Goal: Information Seeking & Learning: Learn about a topic

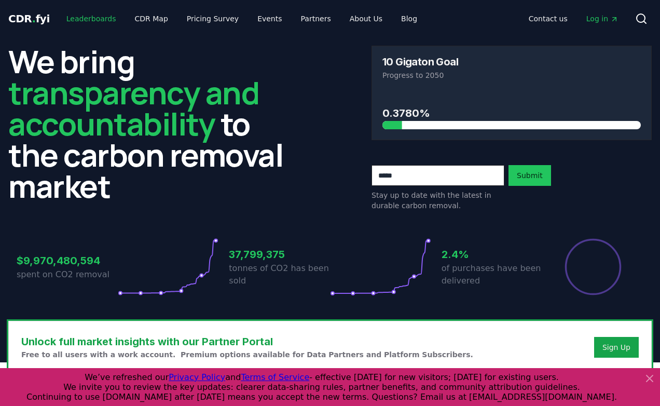
click at [89, 14] on link "Leaderboards" at bounding box center [91, 18] width 66 height 19
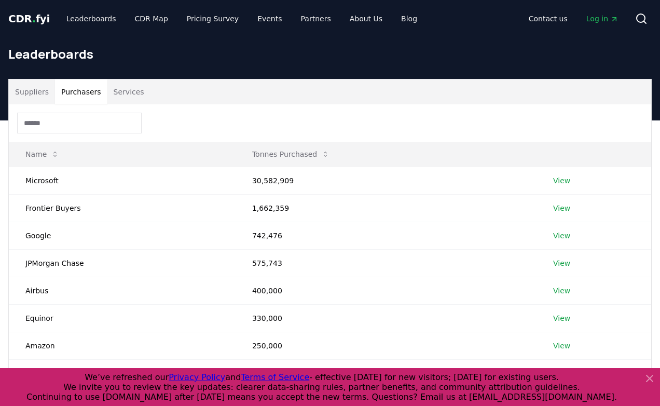
click at [78, 88] on button "Purchasers" at bounding box center [81, 91] width 52 height 25
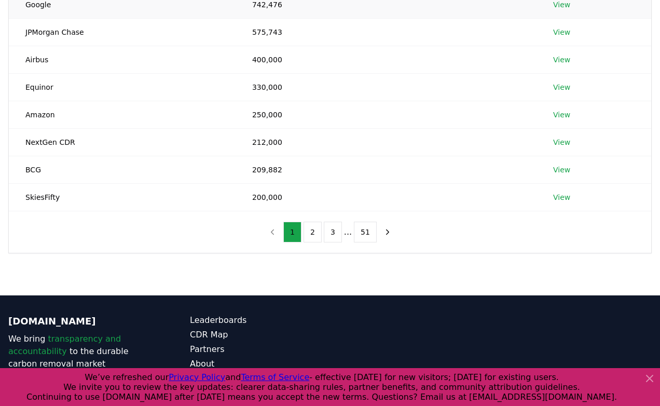
scroll to position [287, 0]
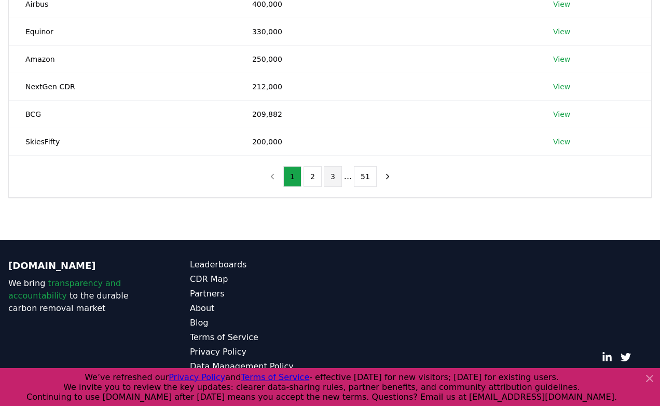
click at [338, 179] on button "3" at bounding box center [333, 176] width 18 height 21
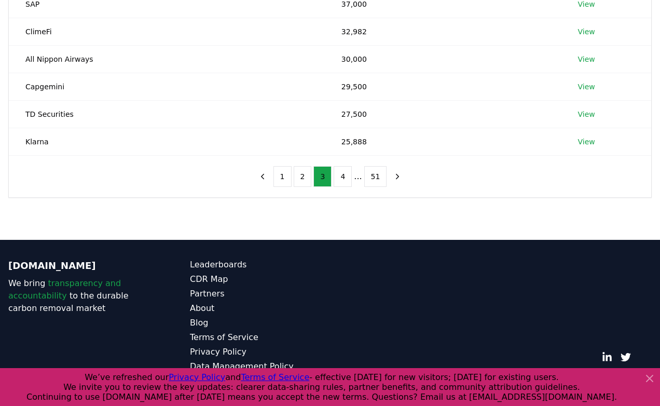
click at [360, 179] on li "..." at bounding box center [358, 176] width 8 height 12
click at [351, 179] on button "4" at bounding box center [343, 176] width 18 height 21
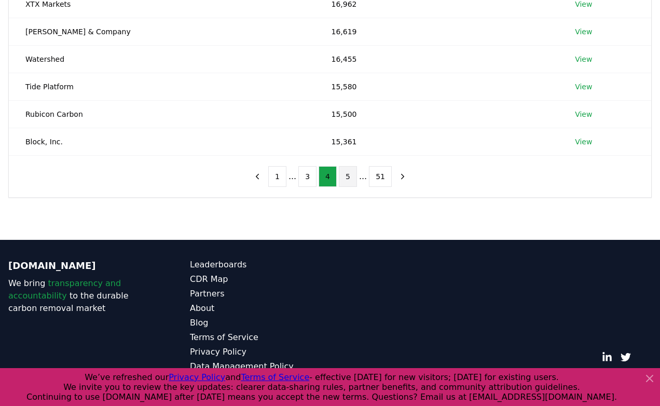
click at [351, 179] on button "5" at bounding box center [348, 176] width 18 height 21
click at [351, 179] on button "6" at bounding box center [348, 176] width 18 height 21
click at [351, 179] on button "7" at bounding box center [348, 176] width 18 height 21
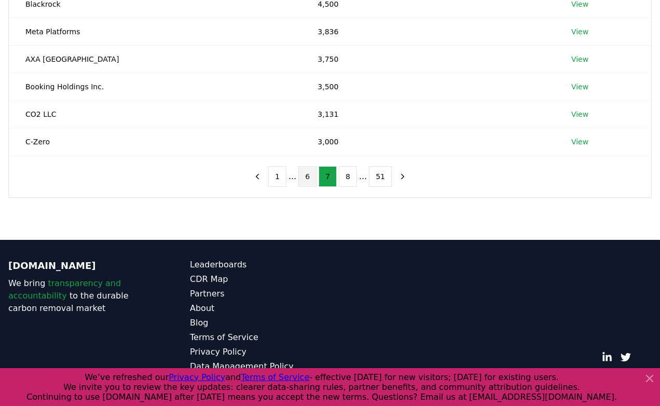
click at [314, 182] on button "6" at bounding box center [308, 176] width 18 height 21
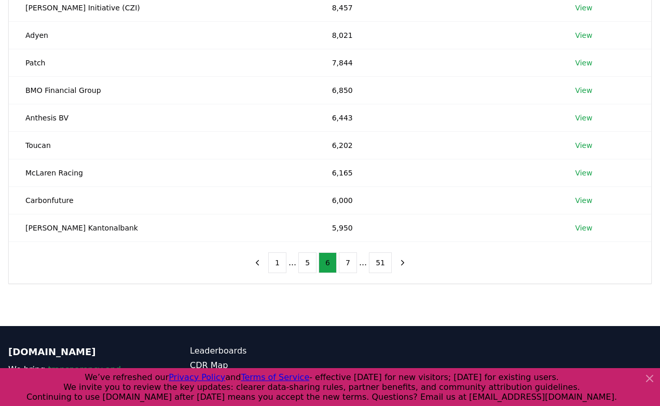
scroll to position [197, 0]
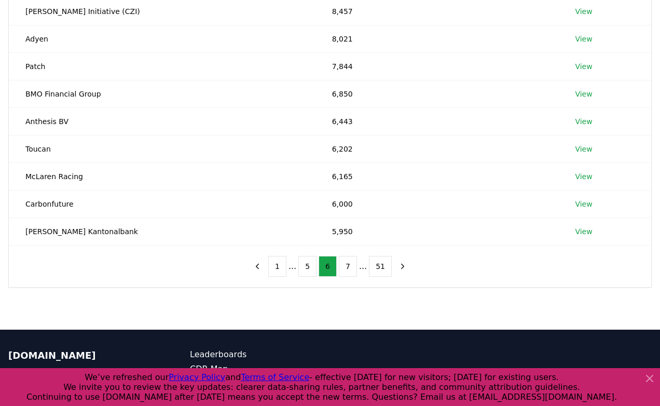
click at [281, 278] on div "1 ... 5 6 7 ... 51" at bounding box center [330, 267] width 184 height 42
click at [279, 262] on button "1" at bounding box center [277, 266] width 18 height 21
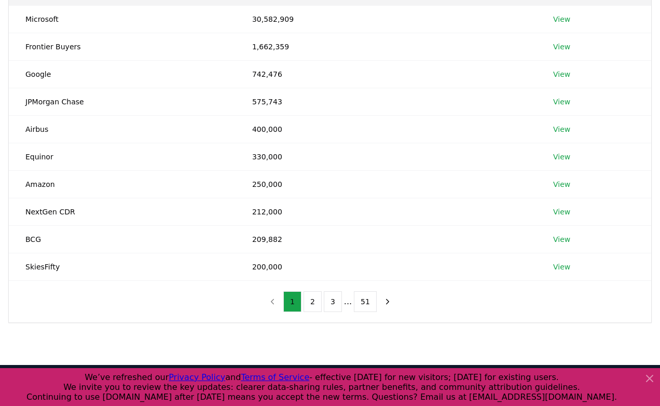
scroll to position [173, 0]
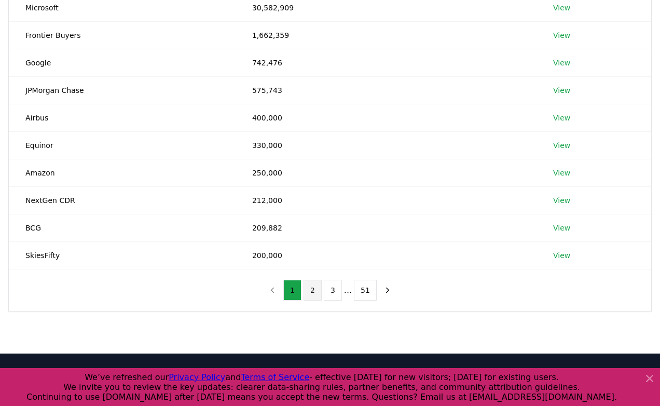
click at [315, 294] on button "2" at bounding box center [313, 290] width 18 height 21
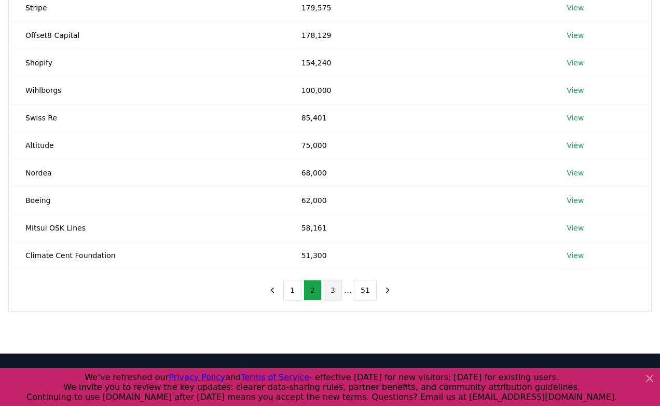
click at [330, 294] on button "3" at bounding box center [333, 290] width 18 height 21
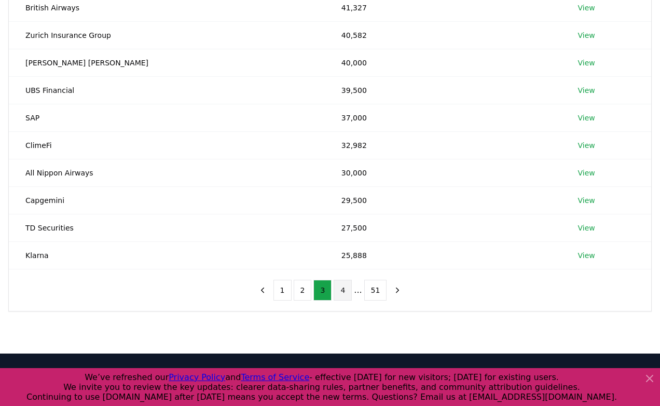
click at [340, 292] on button "4" at bounding box center [343, 290] width 18 height 21
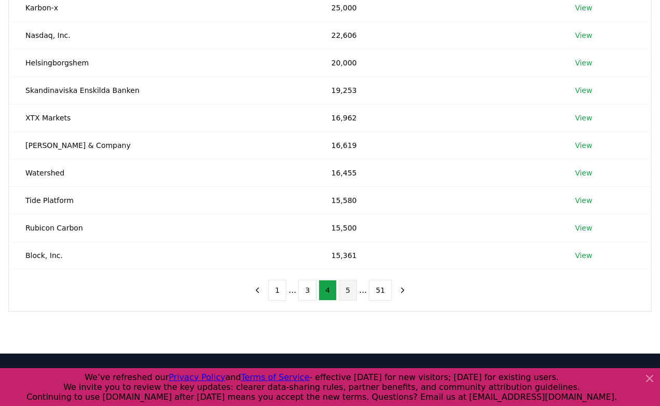
click at [347, 292] on button "5" at bounding box center [348, 290] width 18 height 21
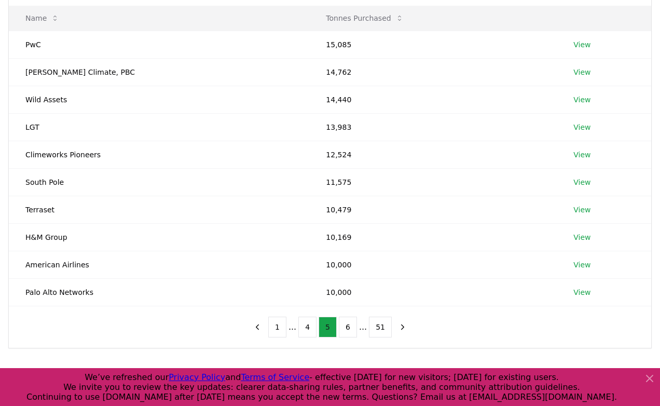
scroll to position [145, 0]
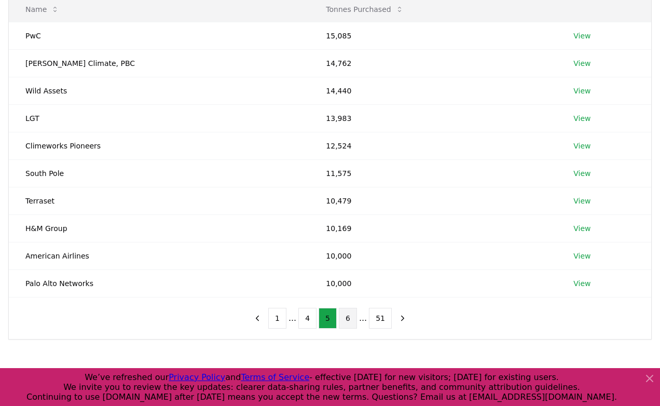
click at [346, 315] on button "6" at bounding box center [348, 318] width 18 height 21
click at [272, 322] on button "1" at bounding box center [277, 318] width 18 height 21
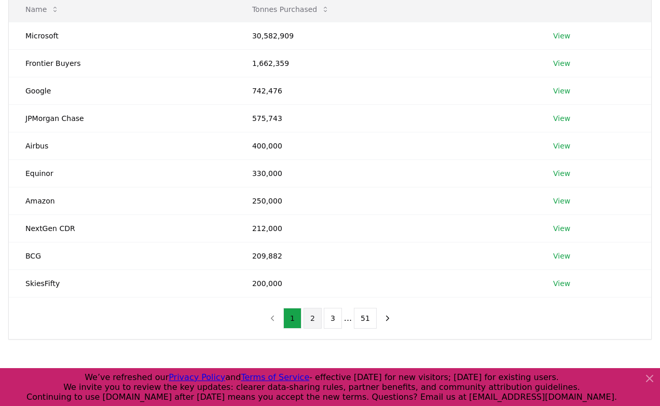
click at [315, 323] on button "2" at bounding box center [313, 318] width 18 height 21
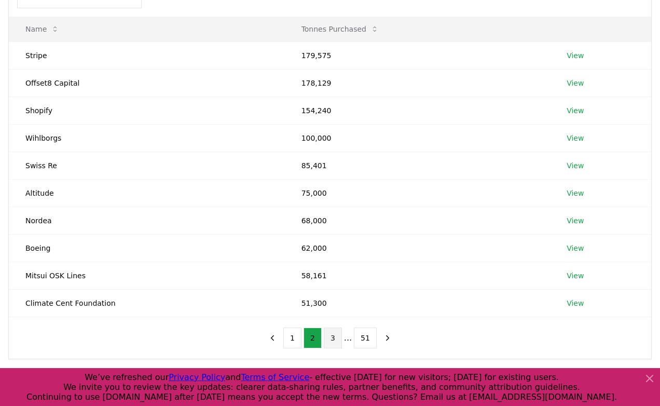
scroll to position [124, 0]
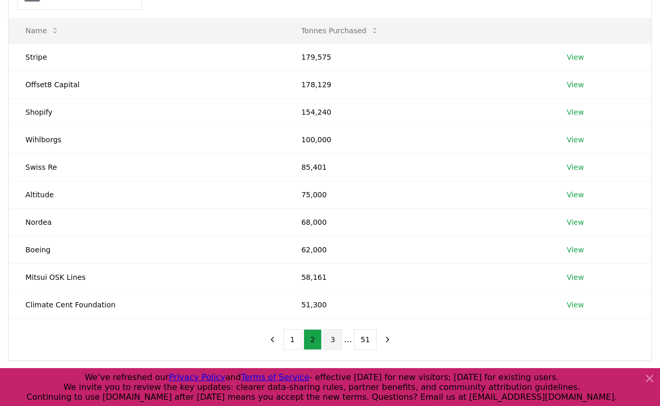
click at [332, 339] on button "3" at bounding box center [333, 339] width 18 height 21
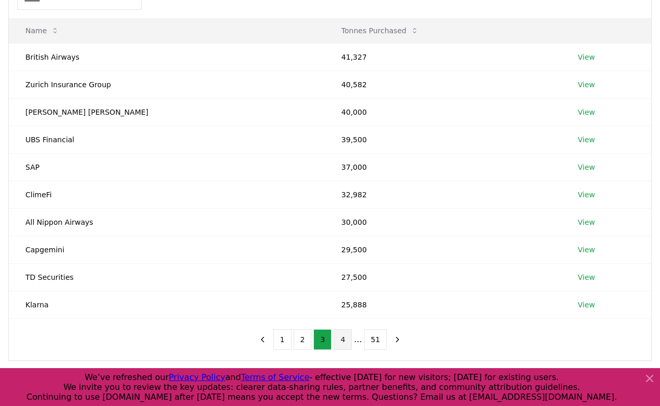
click at [342, 341] on button "4" at bounding box center [343, 339] width 18 height 21
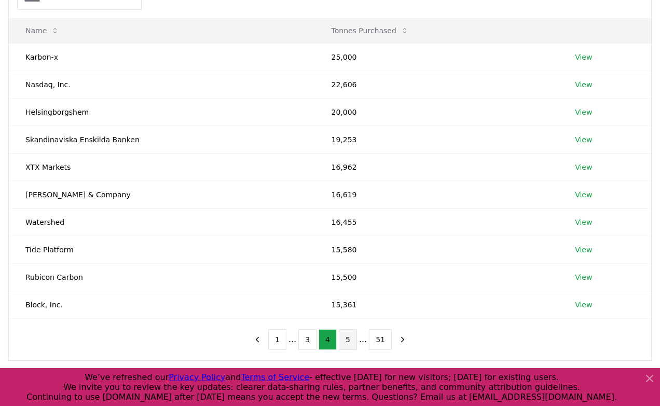
click at [351, 341] on button "5" at bounding box center [348, 339] width 18 height 21
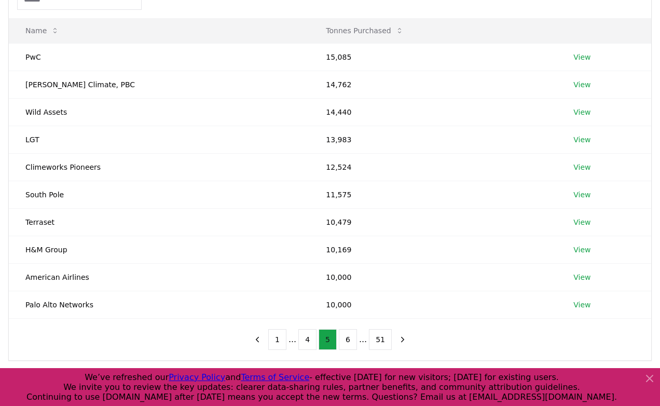
click at [351, 341] on button "6" at bounding box center [348, 339] width 18 height 21
click at [351, 341] on button "7" at bounding box center [348, 339] width 18 height 21
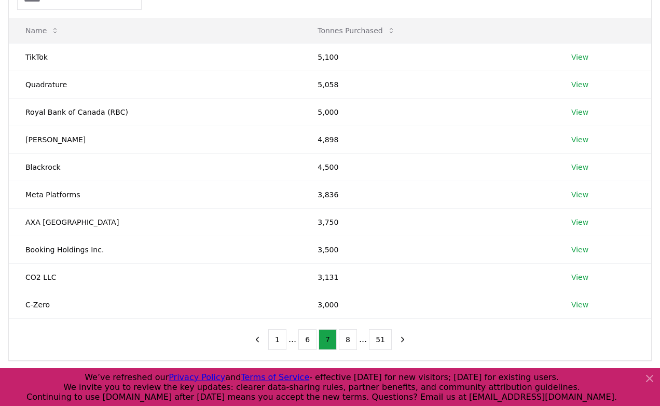
click at [351, 341] on button "8" at bounding box center [348, 339] width 18 height 21
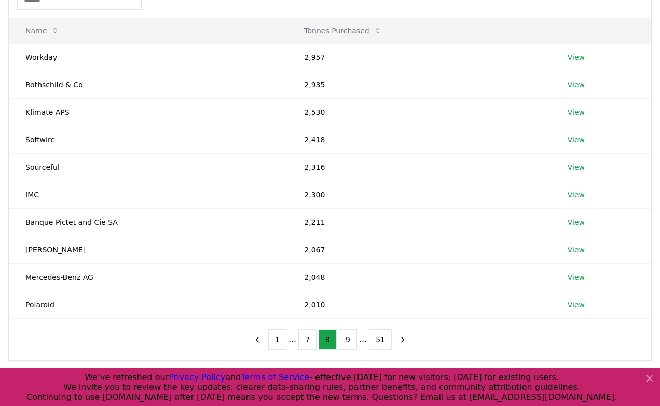
click at [351, 341] on button "9" at bounding box center [348, 339] width 18 height 21
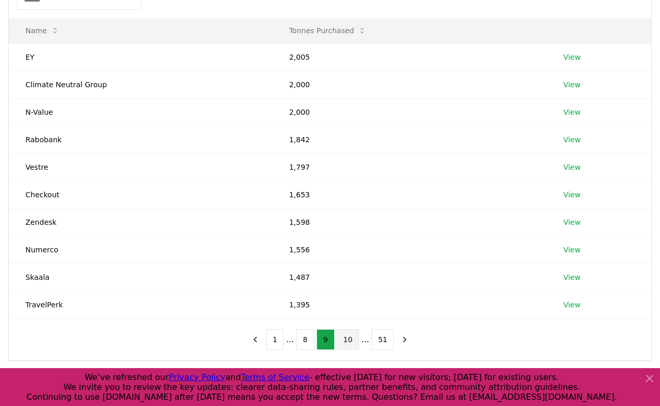
click at [349, 332] on button "10" at bounding box center [348, 339] width 23 height 21
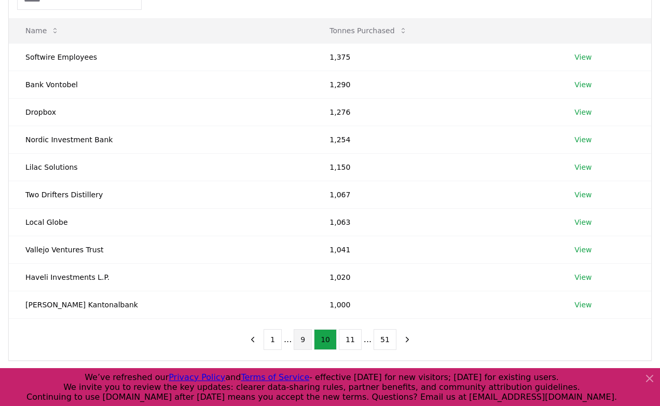
click at [300, 337] on button "9" at bounding box center [303, 339] width 18 height 21
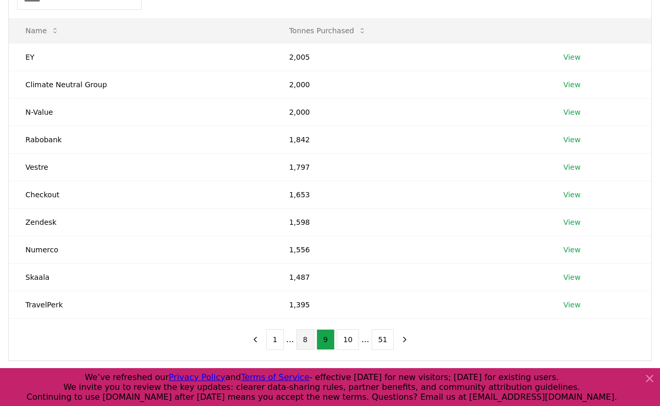
click at [306, 343] on button "8" at bounding box center [305, 339] width 18 height 21
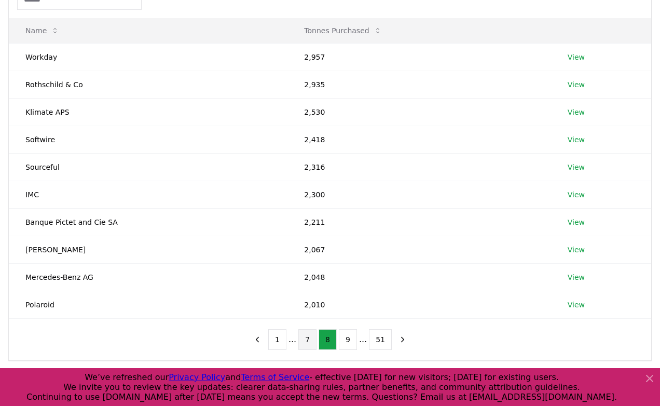
click at [310, 341] on button "7" at bounding box center [308, 339] width 18 height 21
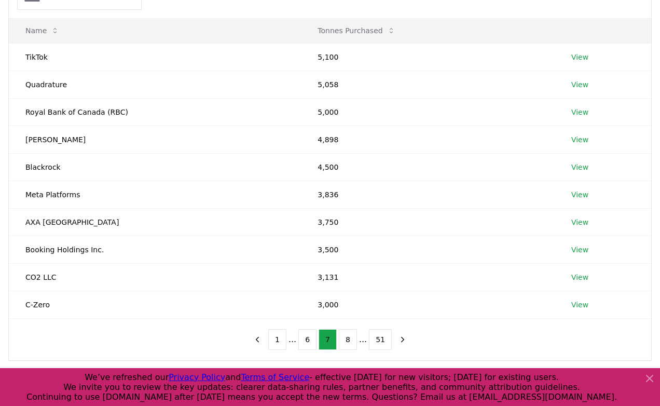
click at [336, 349] on ul "1 ... 6 7 8 ... 51" at bounding box center [330, 339] width 124 height 21
click at [340, 348] on button "8" at bounding box center [348, 339] width 18 height 21
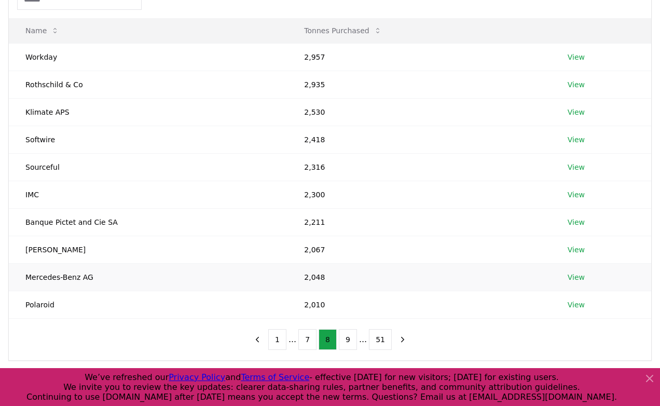
click at [644, 285] on td "View" at bounding box center [601, 277] width 100 height 28
click at [313, 342] on button "7" at bounding box center [308, 339] width 18 height 21
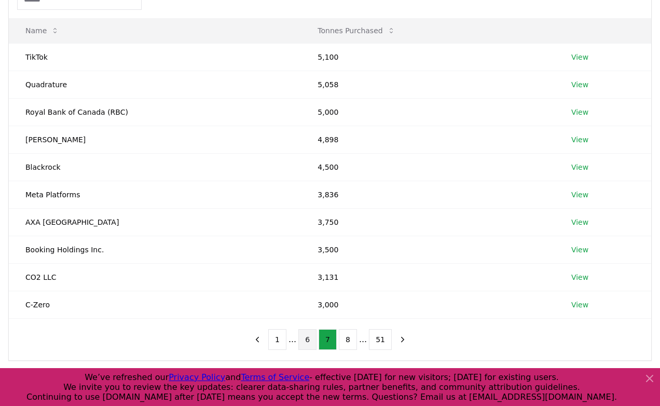
click at [306, 346] on button "6" at bounding box center [308, 339] width 18 height 21
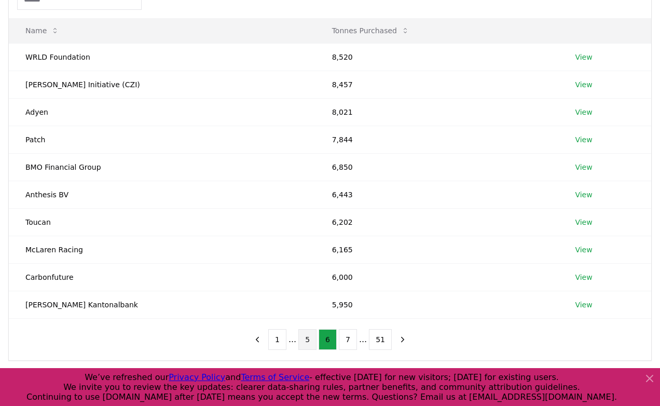
click at [306, 340] on button "5" at bounding box center [308, 339] width 18 height 21
click at [285, 341] on button "1" at bounding box center [277, 339] width 18 height 21
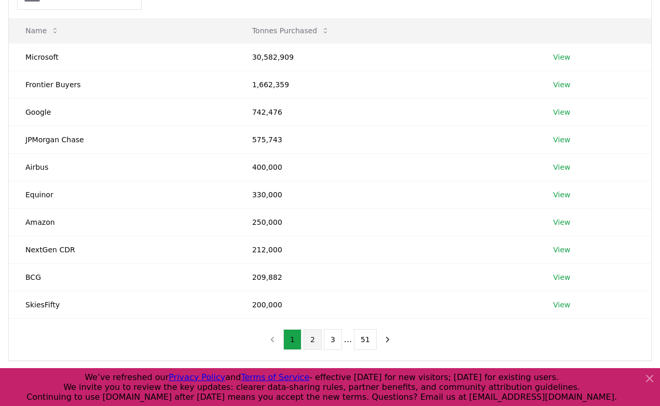
click at [318, 341] on button "2" at bounding box center [313, 339] width 18 height 21
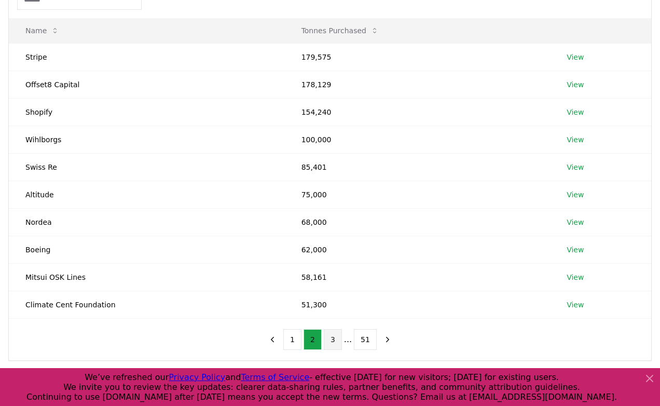
click at [335, 341] on button "3" at bounding box center [333, 339] width 18 height 21
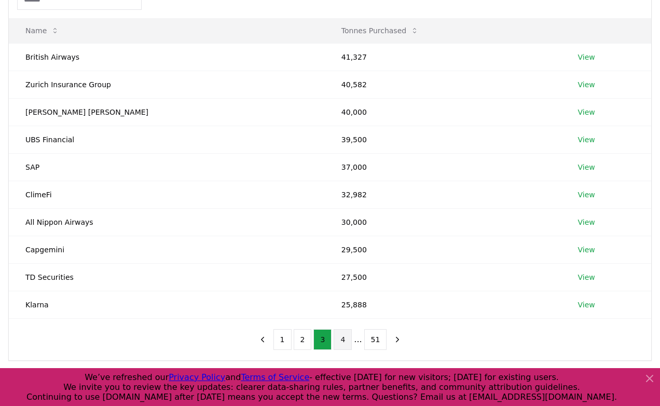
click at [347, 342] on button "4" at bounding box center [343, 339] width 18 height 21
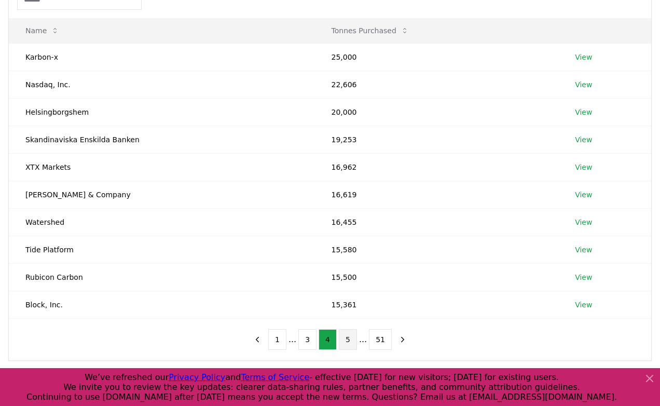
click at [350, 342] on button "5" at bounding box center [348, 339] width 18 height 21
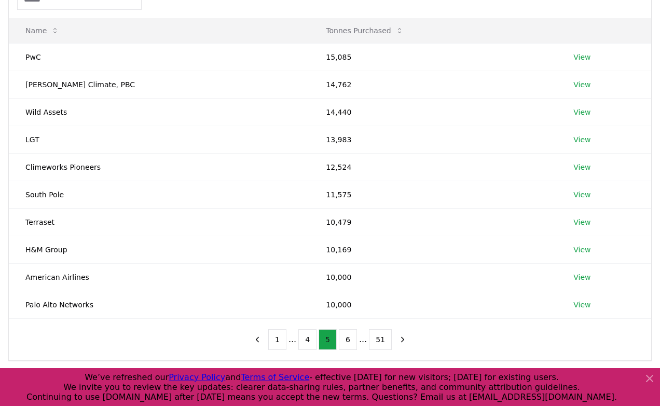
click at [350, 342] on button "6" at bounding box center [348, 339] width 18 height 21
click at [344, 345] on button "7" at bounding box center [348, 339] width 18 height 21
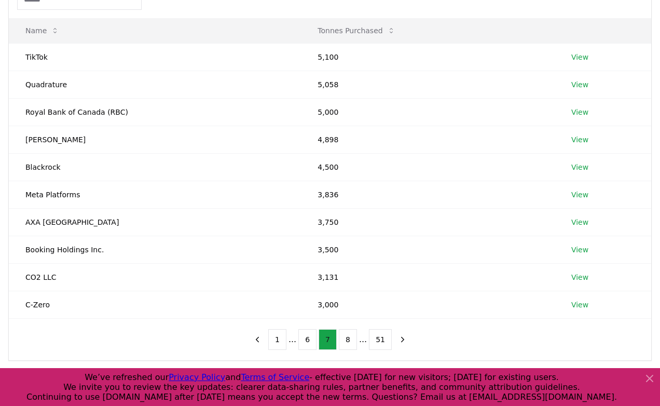
click at [344, 345] on button "8" at bounding box center [348, 339] width 18 height 21
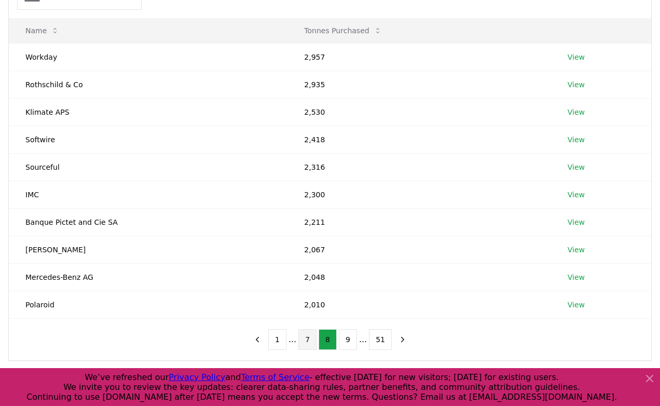
click at [344, 345] on button "9" at bounding box center [348, 339] width 18 height 21
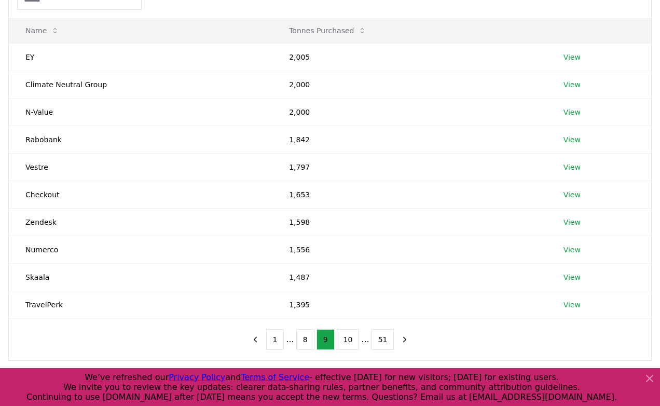
click at [344, 345] on button "10" at bounding box center [348, 339] width 23 height 21
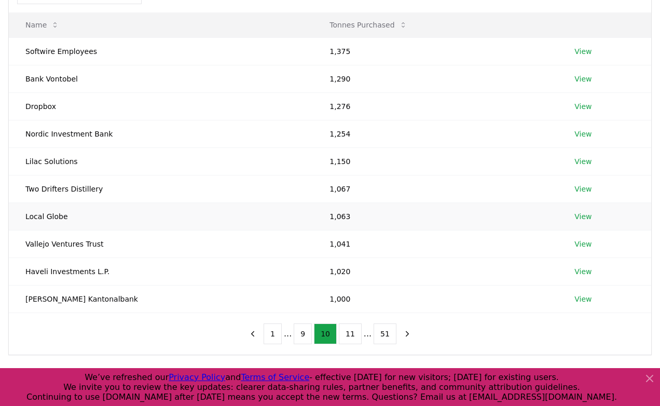
scroll to position [0, 0]
